Goal: Information Seeking & Learning: Learn about a topic

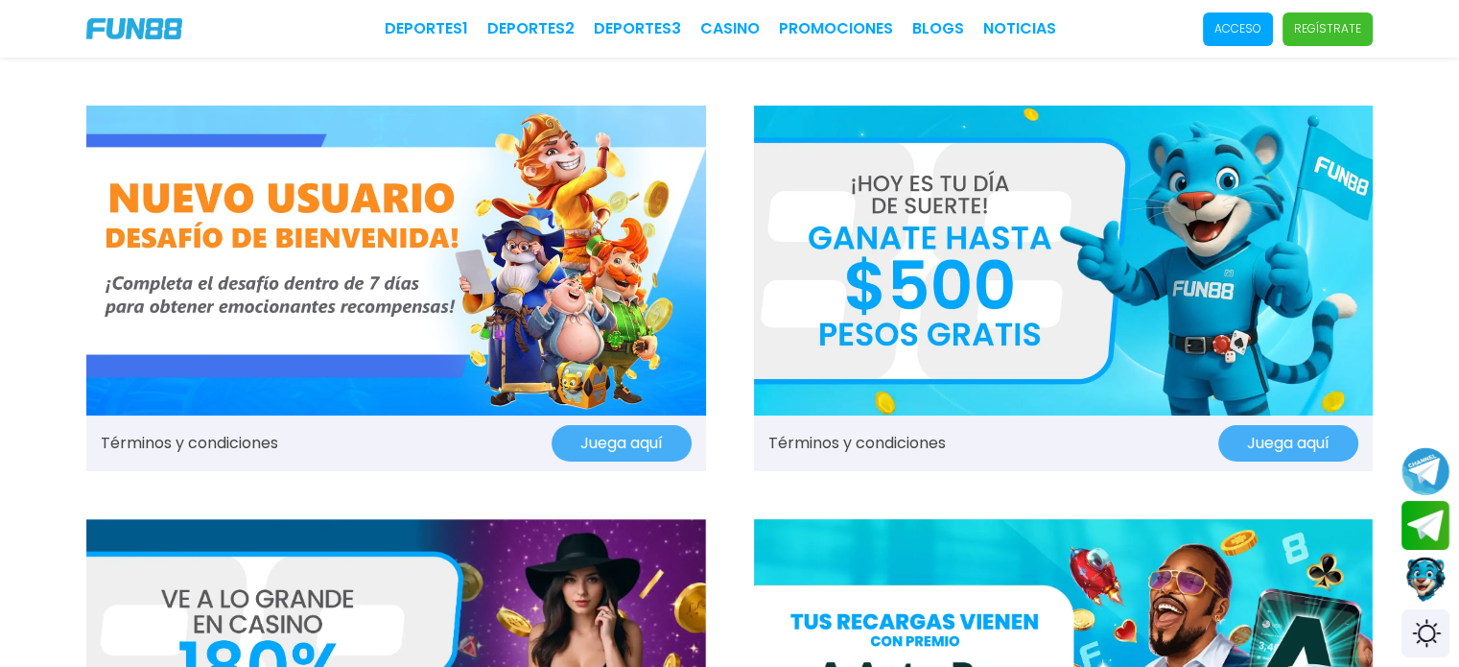
click at [1244, 26] on p "Acceso" at bounding box center [1237, 28] width 47 height 17
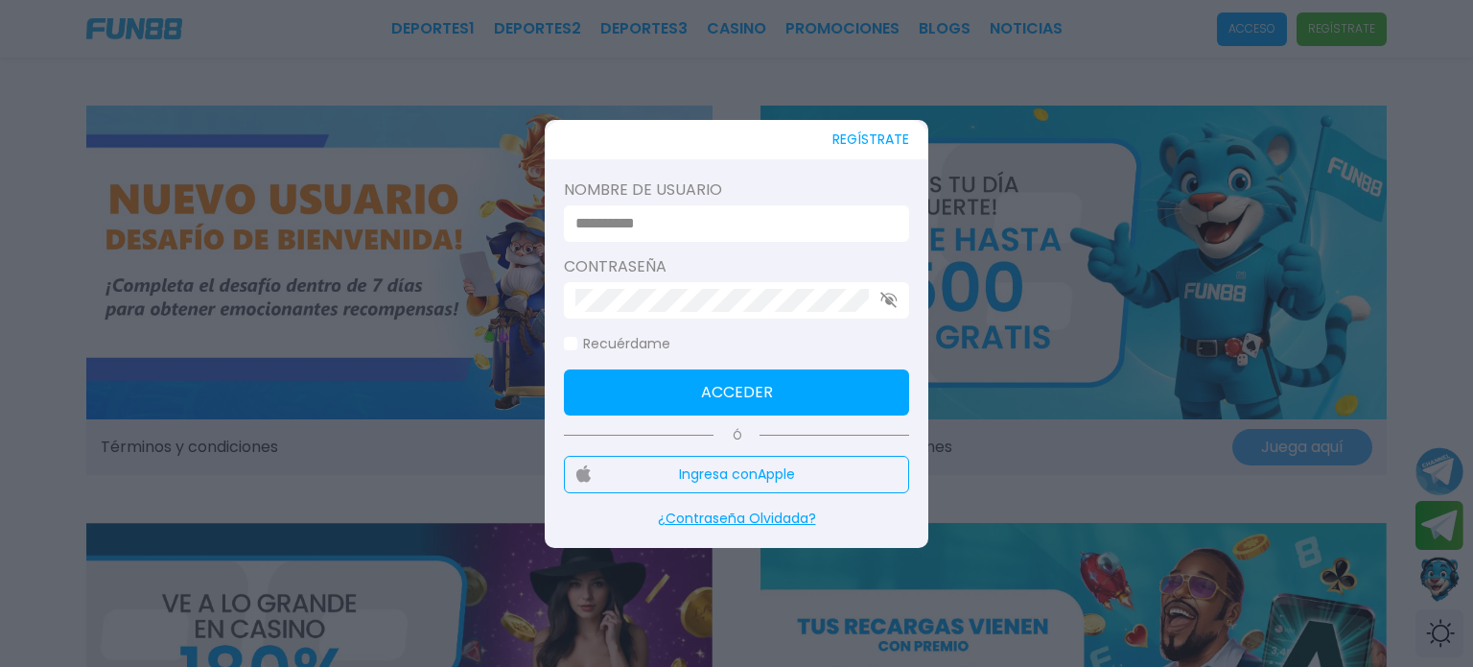
type input "**********"
click at [836, 379] on button "Acceder" at bounding box center [736, 392] width 345 height 46
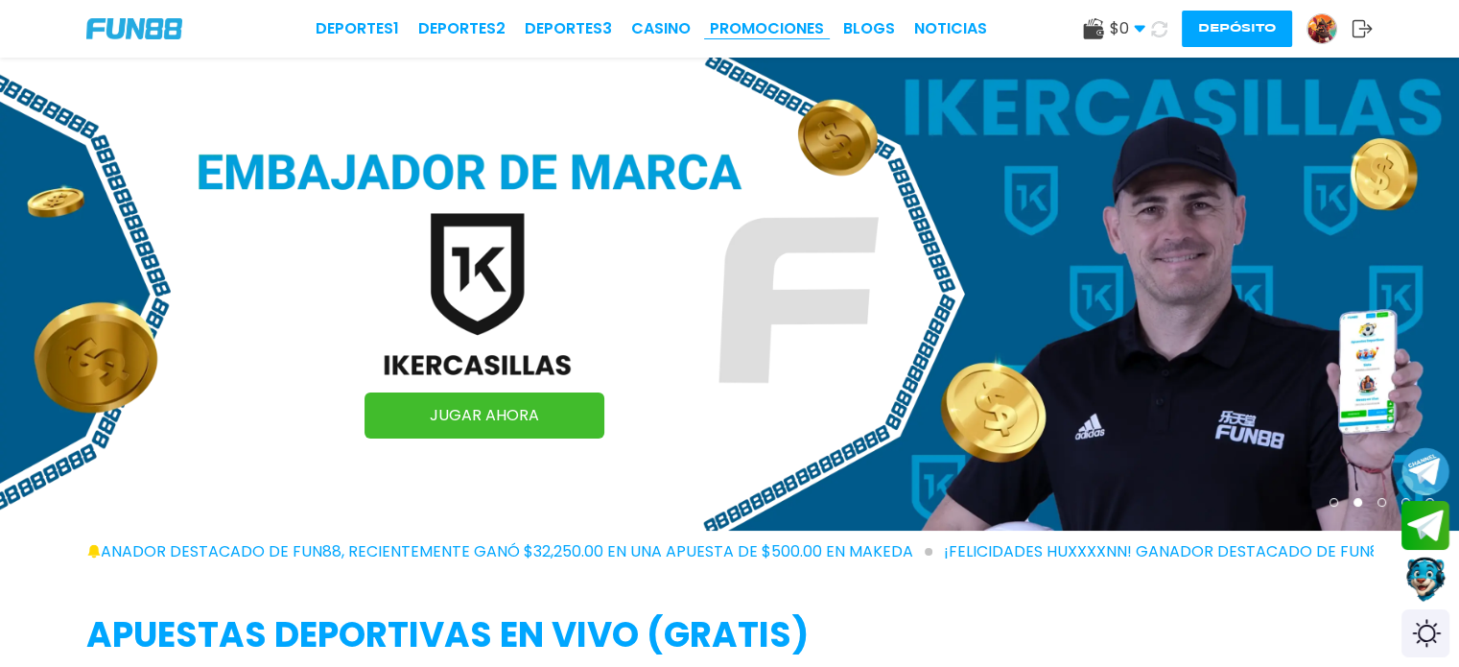
click at [794, 26] on link "Promociones" at bounding box center [767, 28] width 114 height 23
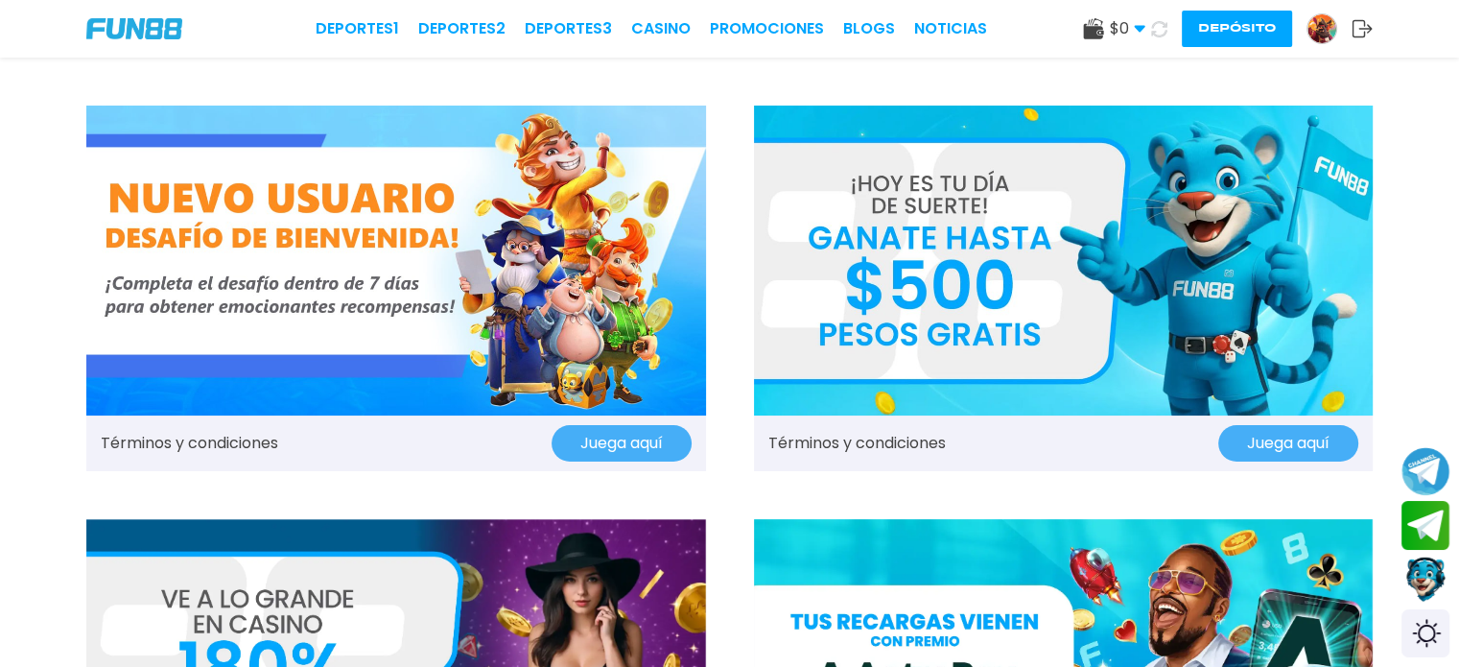
click at [1031, 219] on img at bounding box center [1064, 261] width 620 height 310
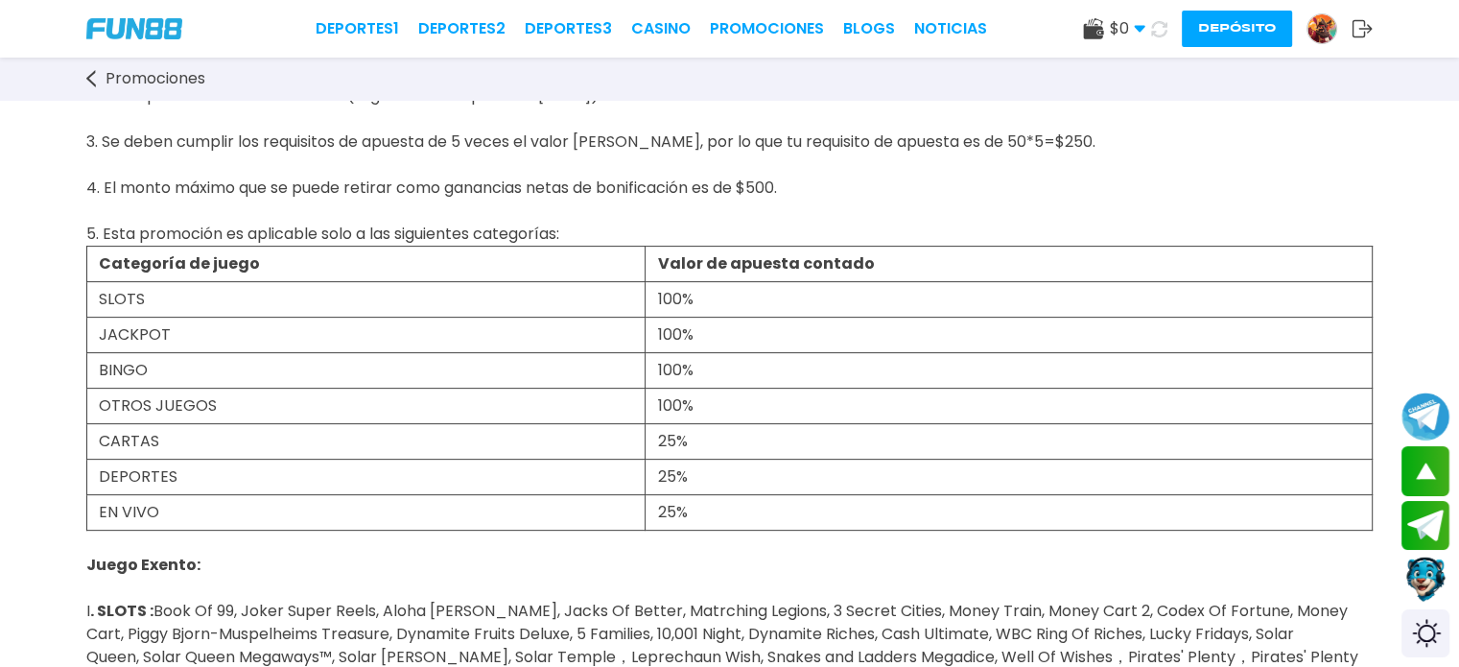
scroll to position [564, 0]
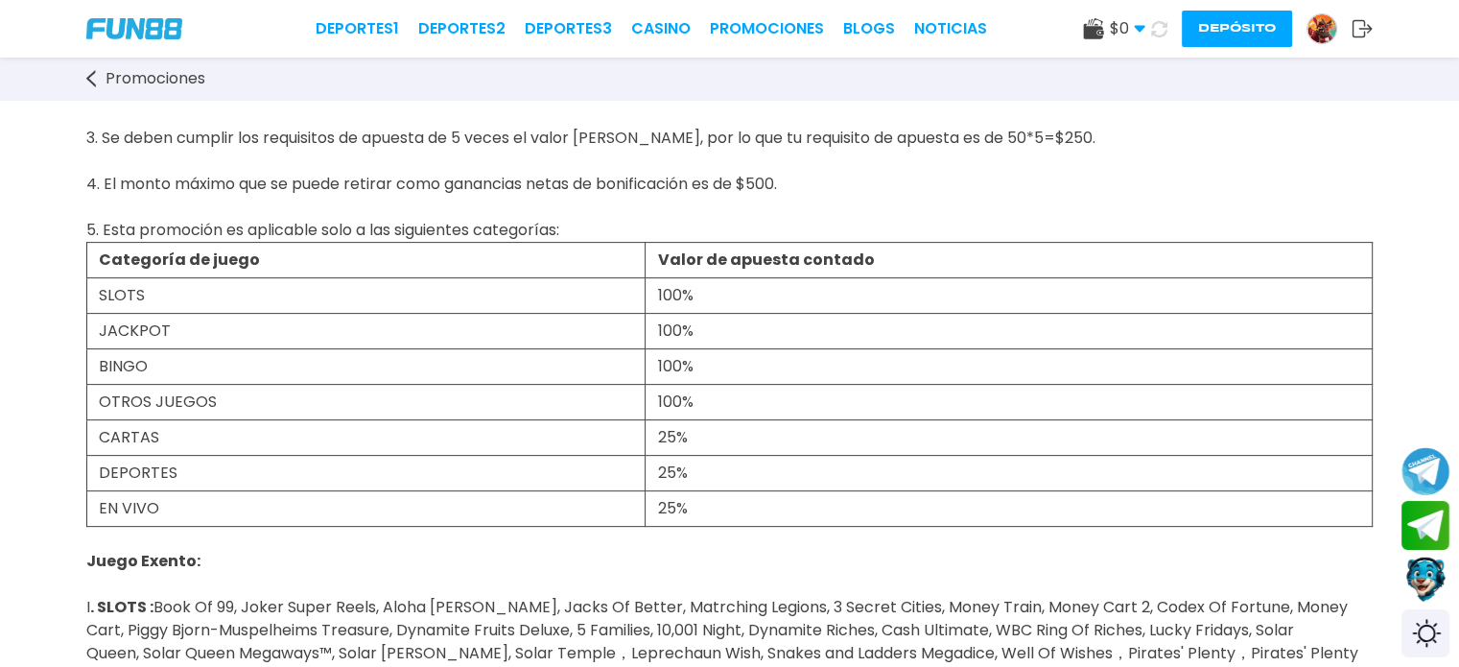
click at [98, 75] on link "Promociones" at bounding box center [155, 78] width 138 height 23
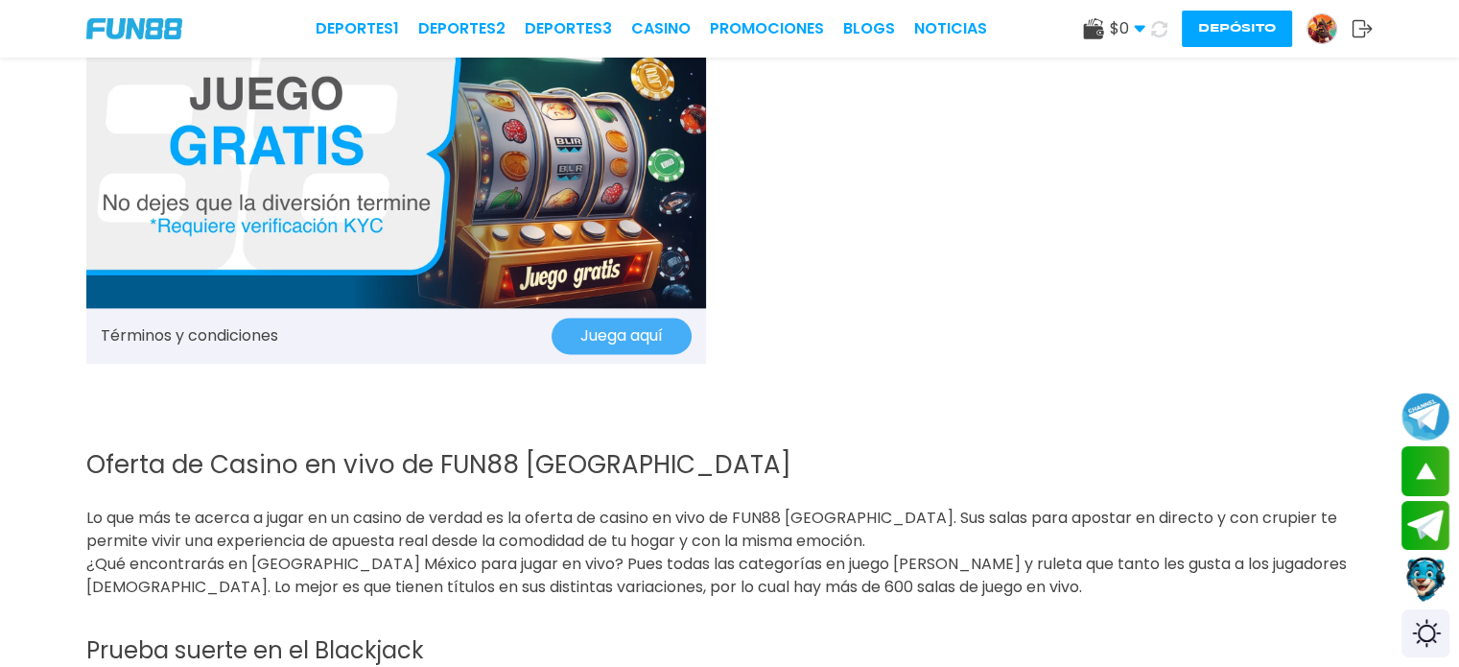
scroll to position [2634, 0]
